Goal: Transaction & Acquisition: Download file/media

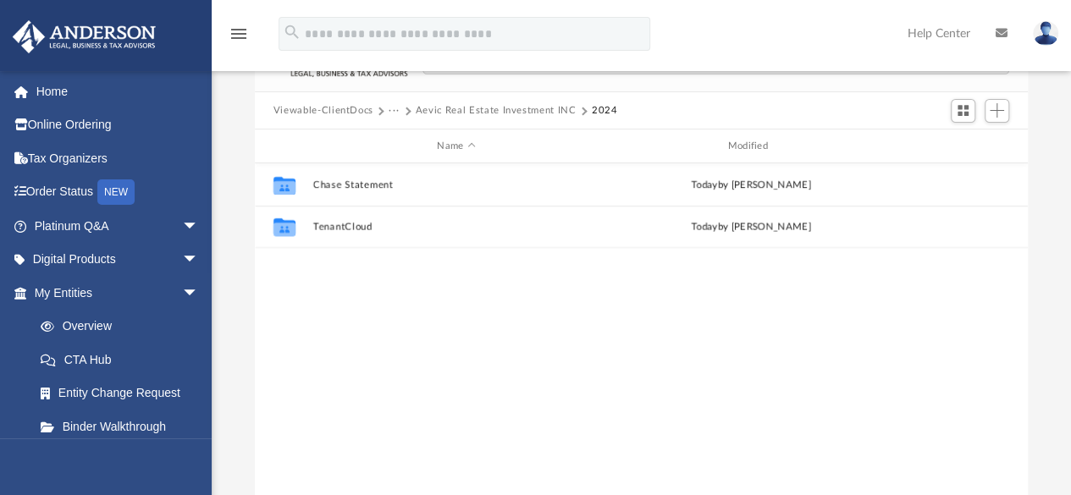
scroll to position [372, 760]
click at [390, 106] on button "···" at bounding box center [394, 110] width 11 height 15
click at [500, 284] on div "Collaborated Folder Chase Statement [DATE] by [PERSON_NAME] Collaborated Folder…" at bounding box center [641, 338] width 773 height 351
click at [450, 102] on div "Viewable-ClientDocs ··· Aevic Real Estate Investment INC 2024" at bounding box center [642, 110] width 774 height 37
click at [461, 109] on button "Aevic Real Estate Investment INC" at bounding box center [496, 110] width 161 height 15
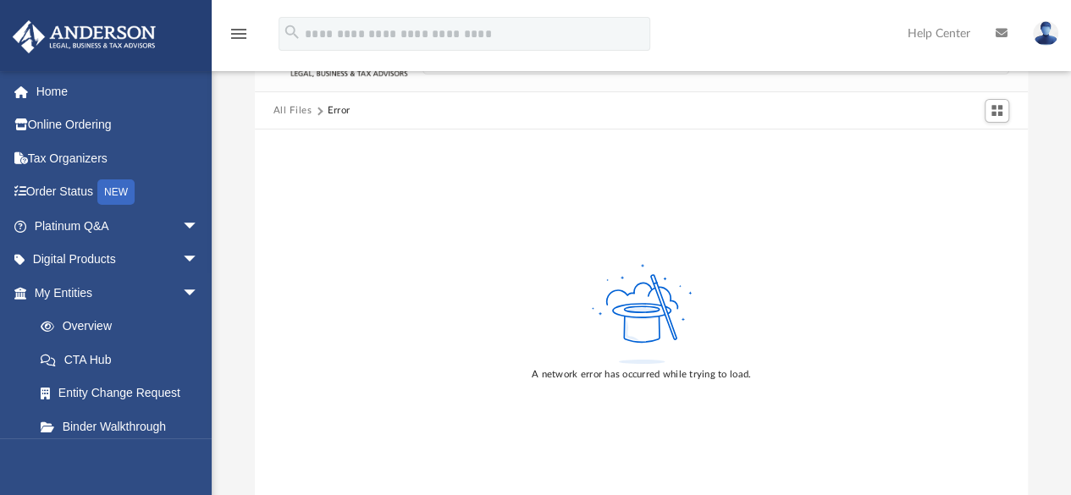
click at [295, 189] on div "A network error has occurred while trying to load." at bounding box center [642, 322] width 774 height 384
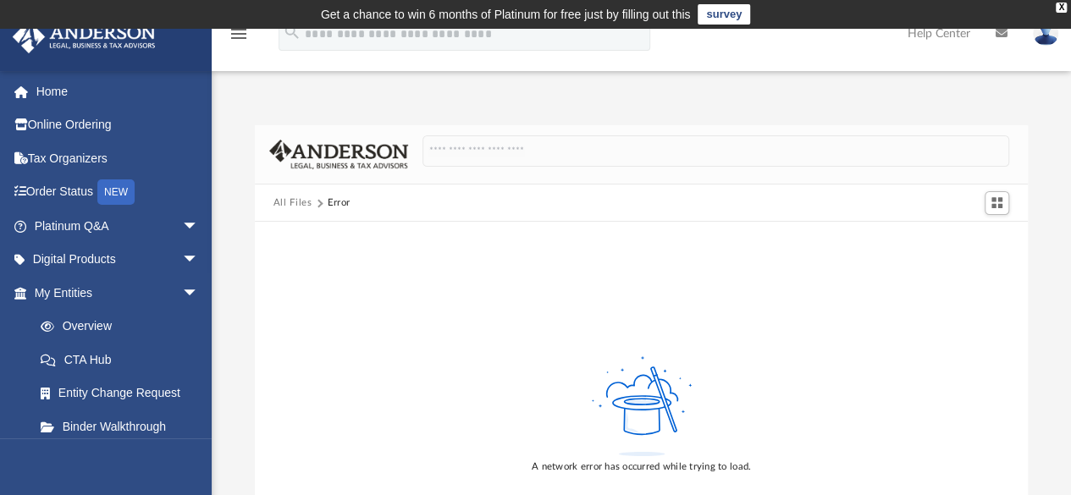
click at [295, 196] on button "All Files" at bounding box center [292, 203] width 39 height 15
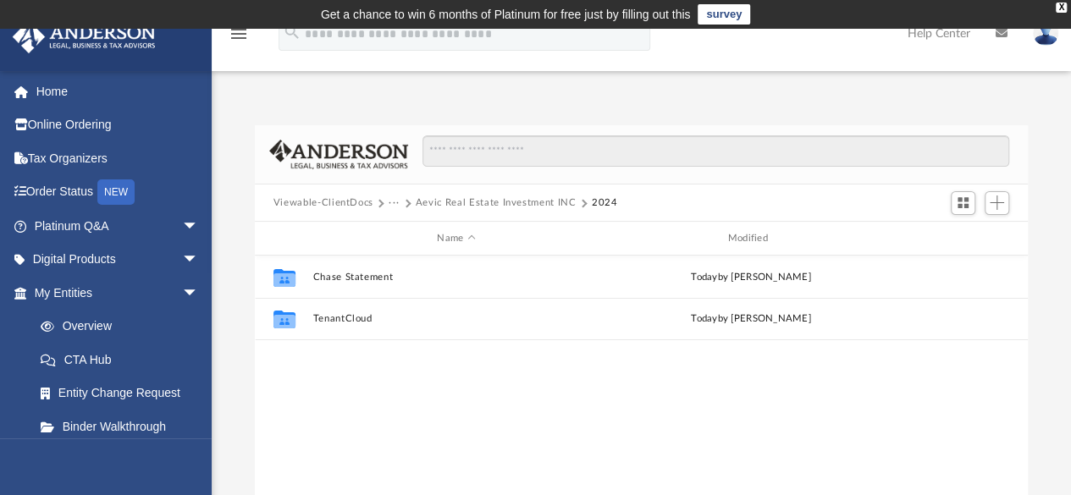
scroll to position [372, 760]
click at [474, 197] on button "Aevic Real Estate Investment INC" at bounding box center [496, 203] width 161 height 15
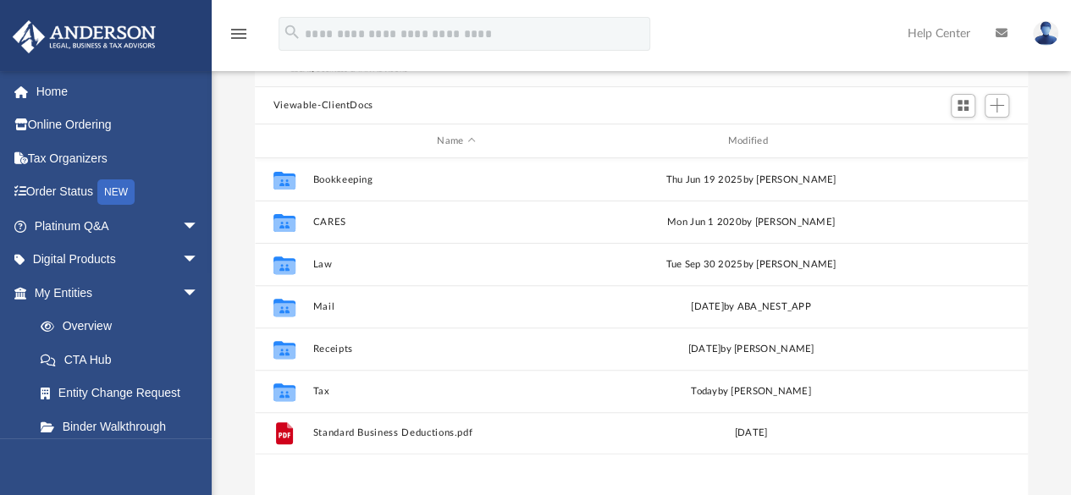
scroll to position [372, 760]
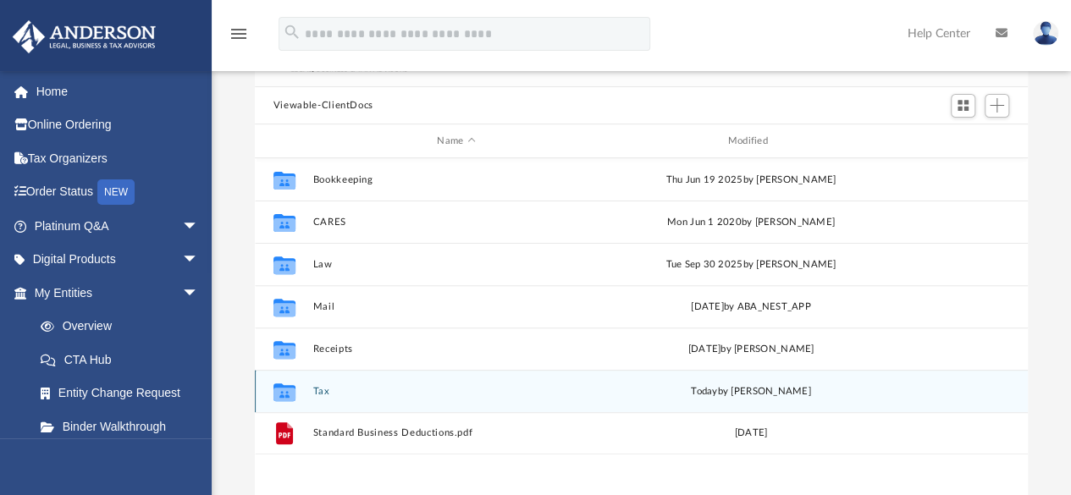
click at [326, 389] on button "Tax" at bounding box center [455, 391] width 287 height 11
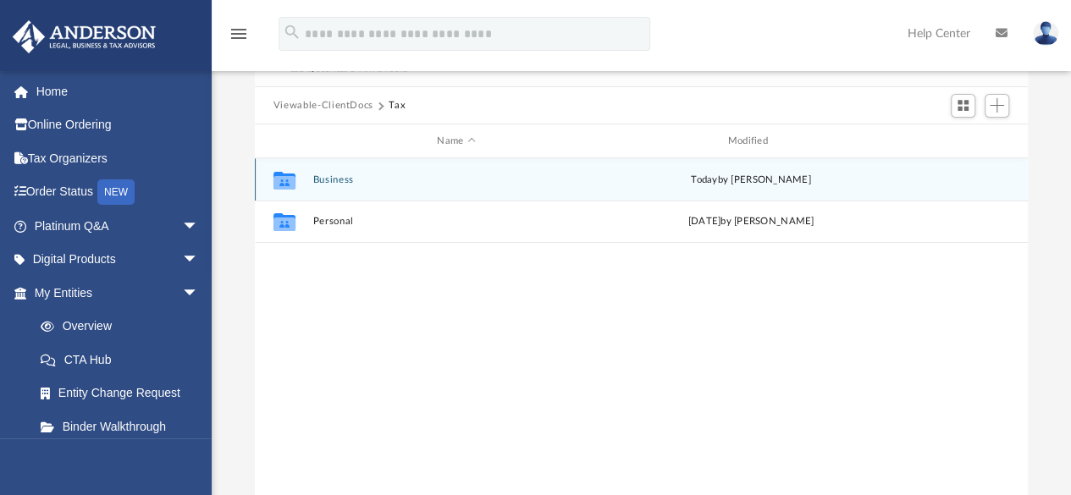
click at [340, 174] on button "Business" at bounding box center [455, 179] width 287 height 11
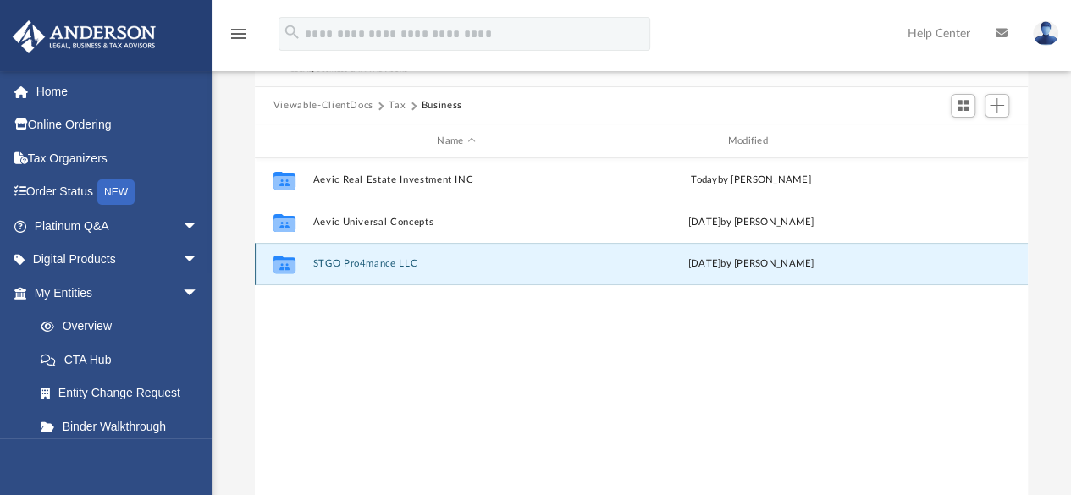
click at [357, 259] on button "STGO Pro4mance LLC" at bounding box center [455, 264] width 287 height 11
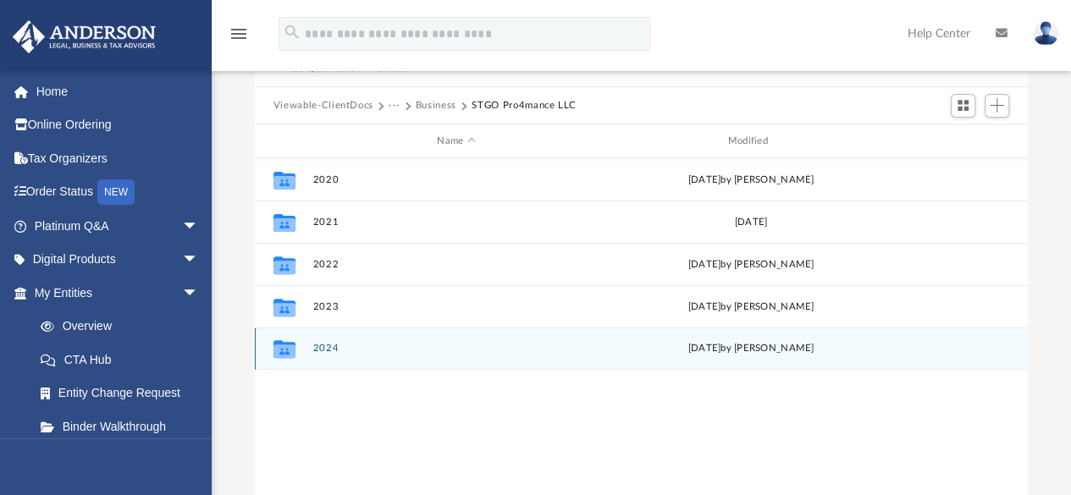
click at [354, 360] on div "Collaborated Folder 2024 Fri Sep 19 2025 by Veronica Escobar Torres" at bounding box center [641, 349] width 773 height 42
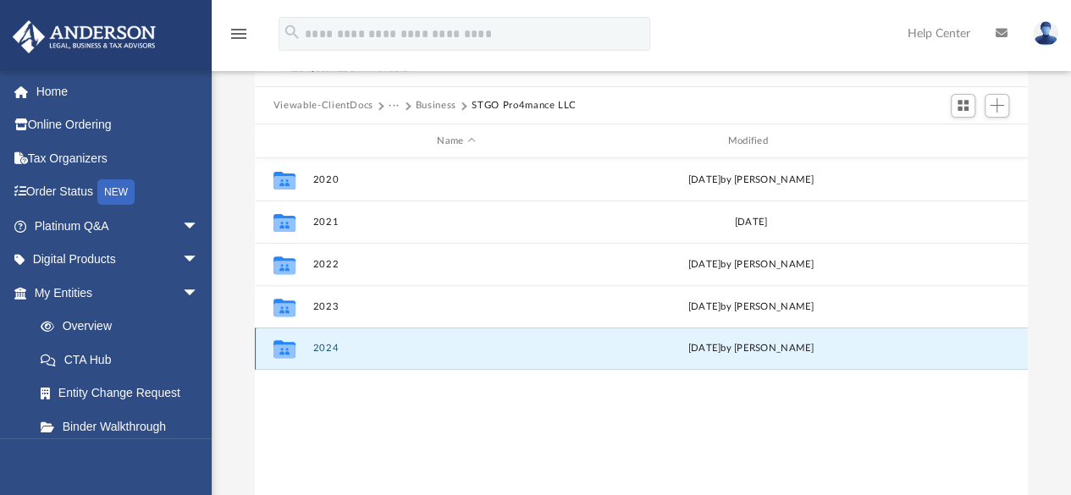
click at [336, 350] on button "2024" at bounding box center [455, 349] width 287 height 11
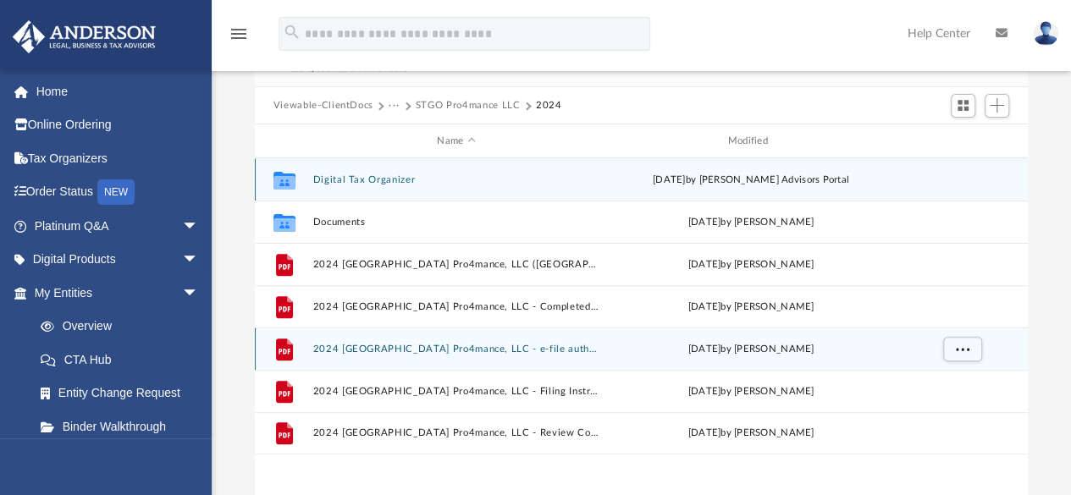
click at [335, 344] on button "2024 1120S Stgo Pro4mance, LLC - e-file authorization - please sign.pdf" at bounding box center [455, 349] width 287 height 11
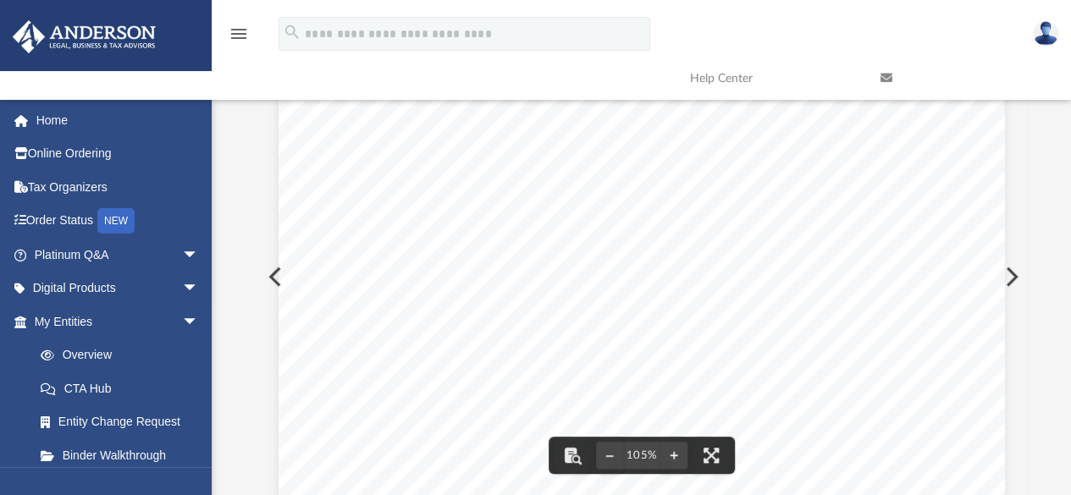
scroll to position [0, 0]
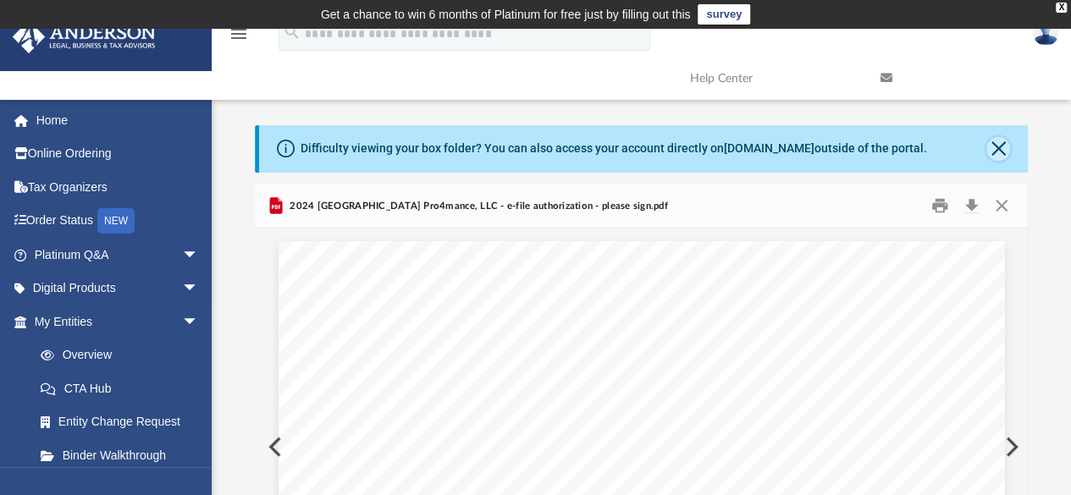
click at [997, 154] on button "Close" at bounding box center [998, 149] width 24 height 24
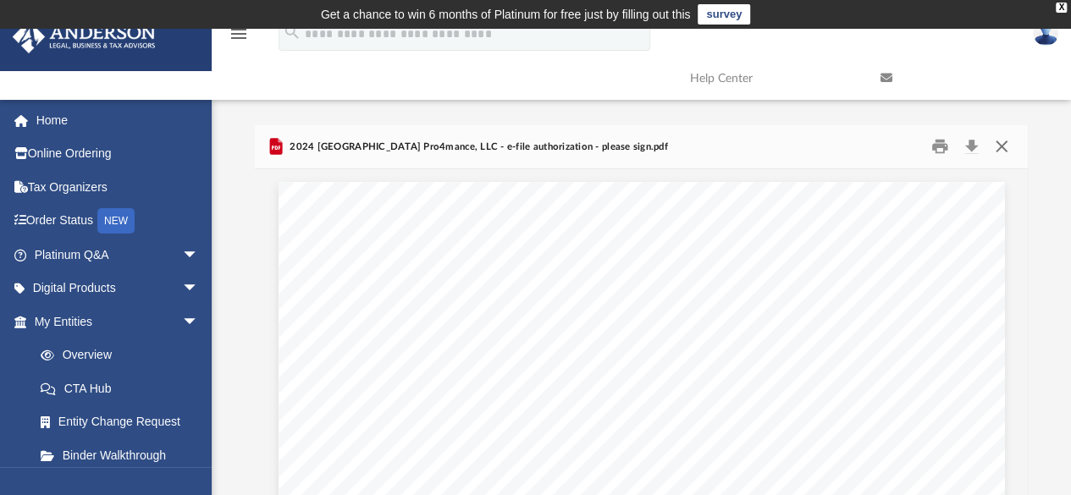
click at [1001, 148] on button "Close" at bounding box center [1001, 147] width 30 height 26
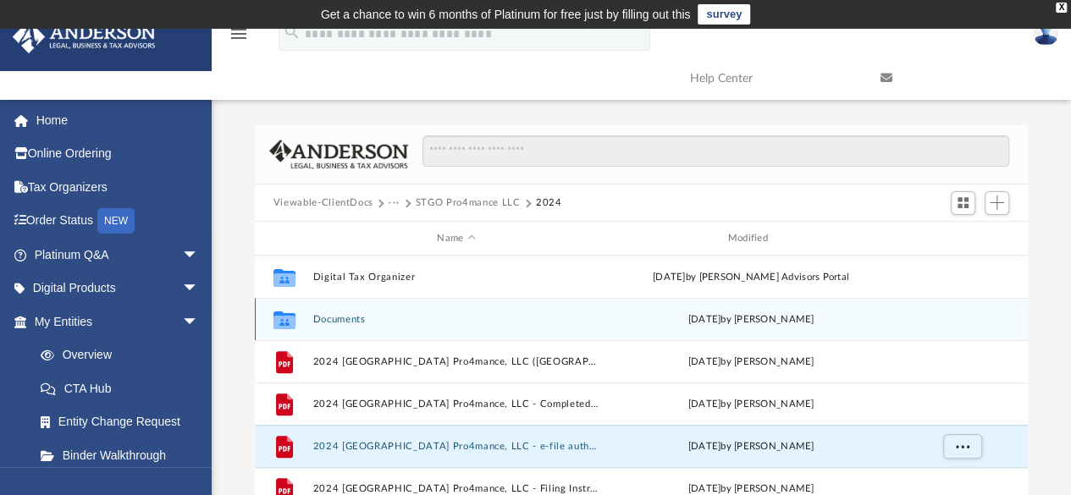
click at [360, 318] on button "Documents" at bounding box center [455, 319] width 287 height 11
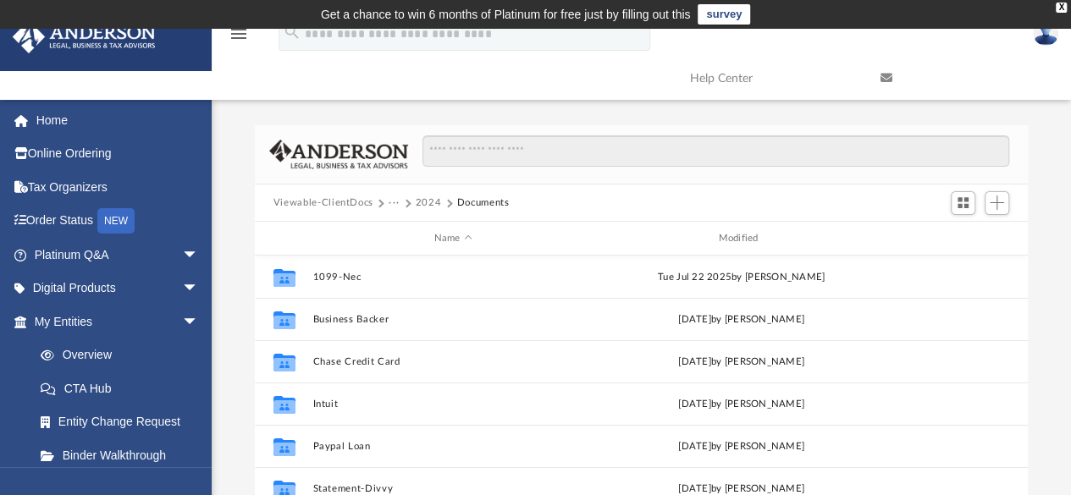
click at [428, 206] on button "2024" at bounding box center [429, 203] width 26 height 15
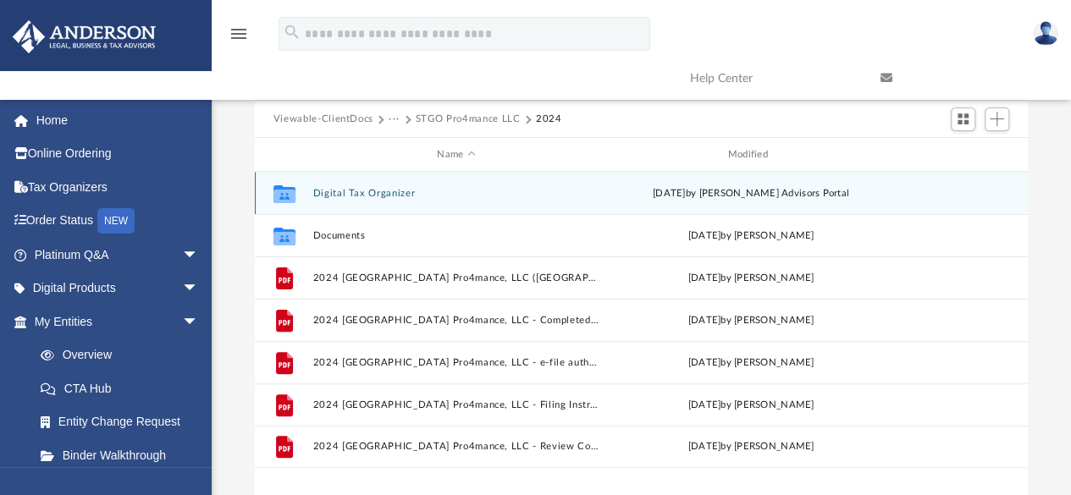
scroll to position [28, 0]
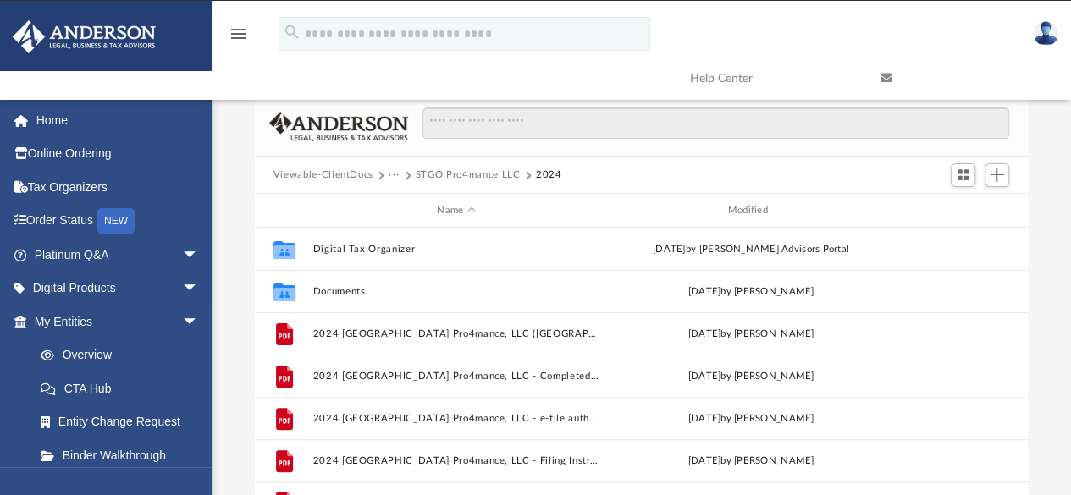
click at [455, 172] on button "STGO Pro4mance LLC" at bounding box center [468, 175] width 105 height 15
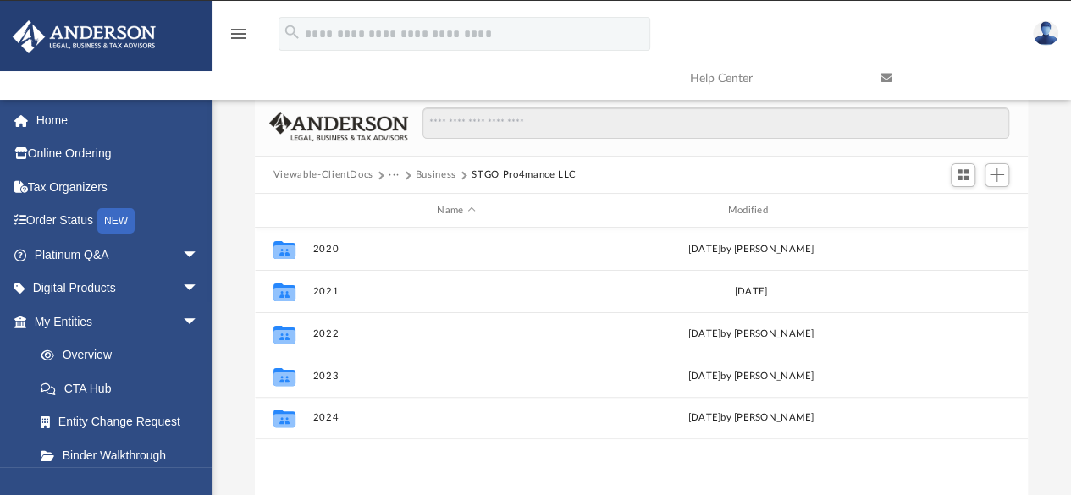
click at [428, 172] on button "Business" at bounding box center [436, 175] width 41 height 15
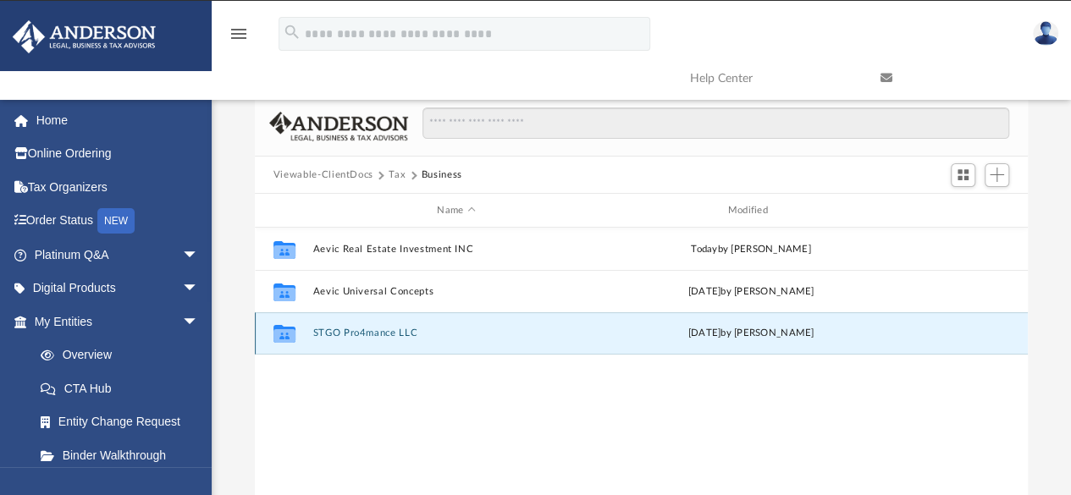
drag, startPoint x: 387, startPoint y: 328, endPoint x: 369, endPoint y: 330, distance: 18.0
click at [369, 330] on button "STGO Pro4mance LLC" at bounding box center [455, 334] width 287 height 11
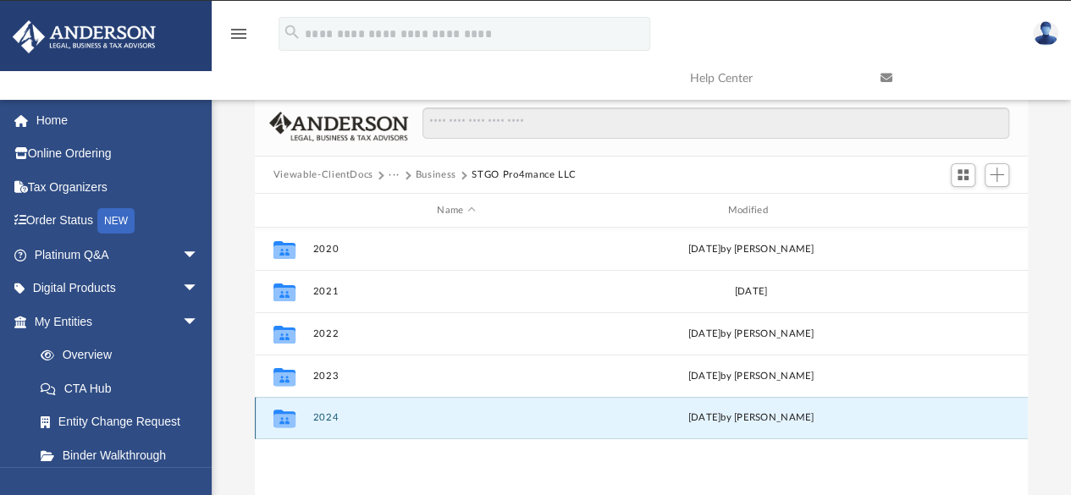
click at [379, 416] on button "2024" at bounding box center [455, 418] width 287 height 11
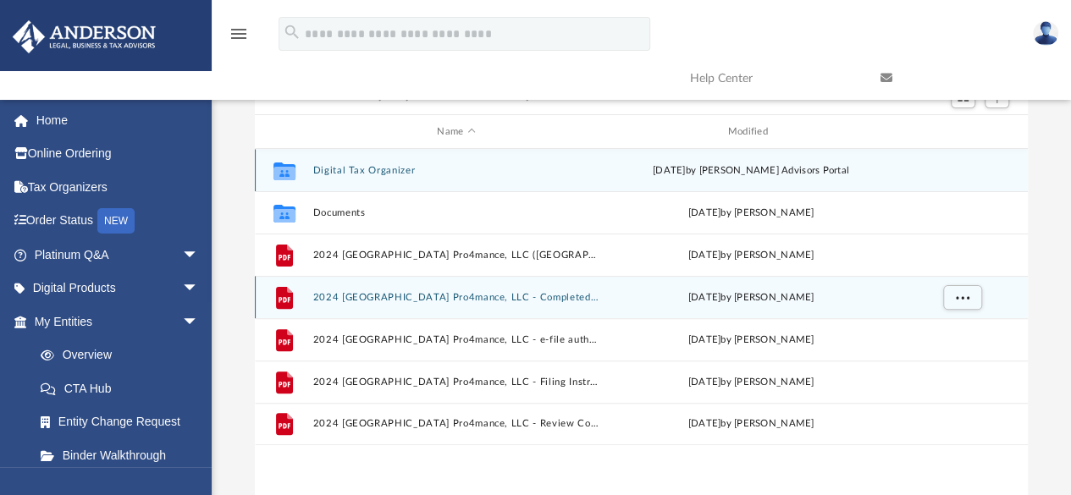
scroll to position [108, 0]
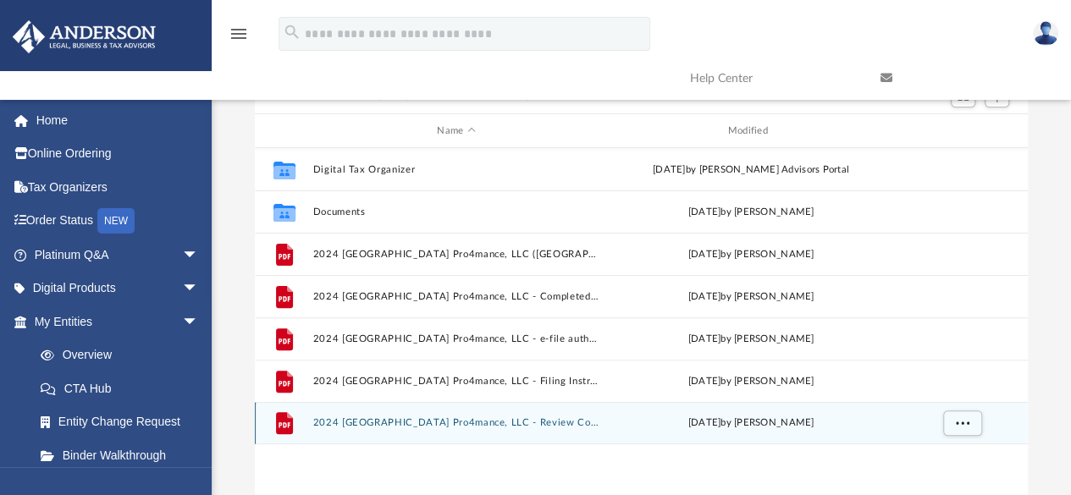
click at [478, 431] on div "File 2024 1120S Stgo Pro4mance, LLC - Review Copy.pdf Mon Sep 15 2025 by Reba R…" at bounding box center [641, 423] width 773 height 42
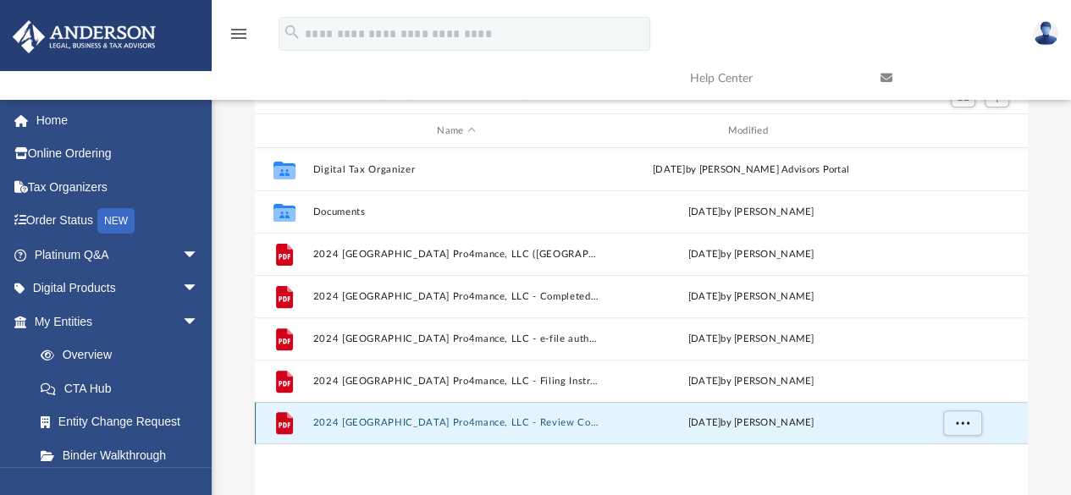
click at [484, 423] on button "2024 1120S Stgo Pro4mance, LLC - Review Copy.pdf" at bounding box center [455, 423] width 287 height 11
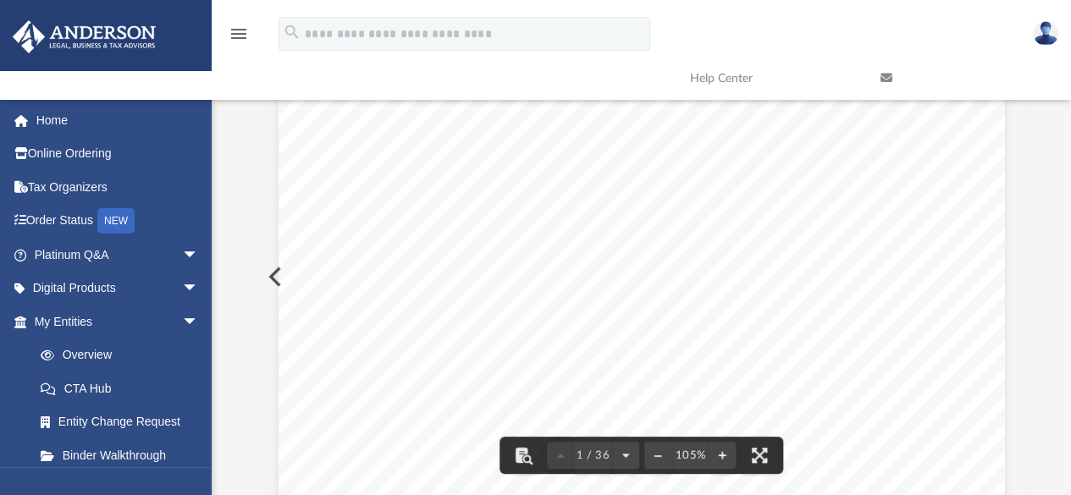
scroll to position [0, 0]
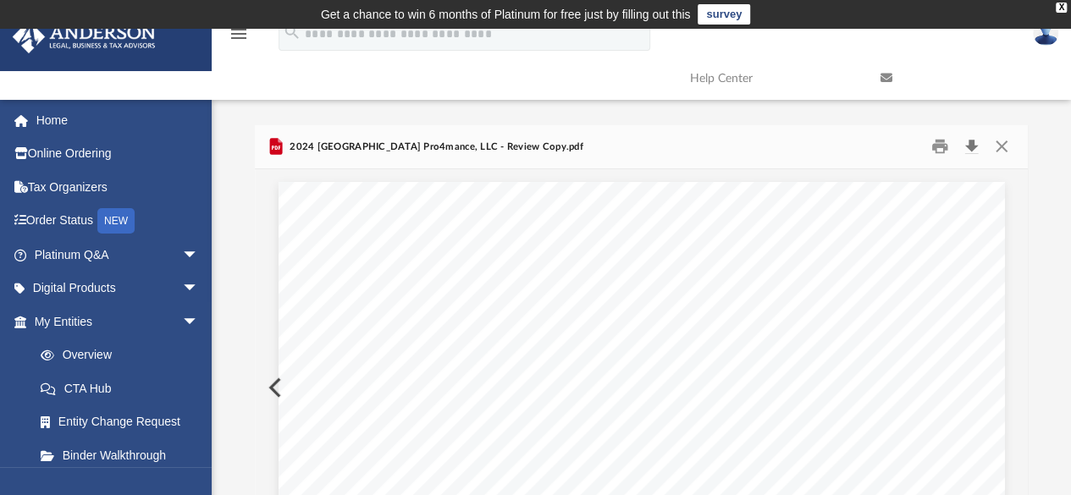
click at [970, 145] on button "Download" at bounding box center [971, 147] width 30 height 26
